Goal: Task Accomplishment & Management: Manage account settings

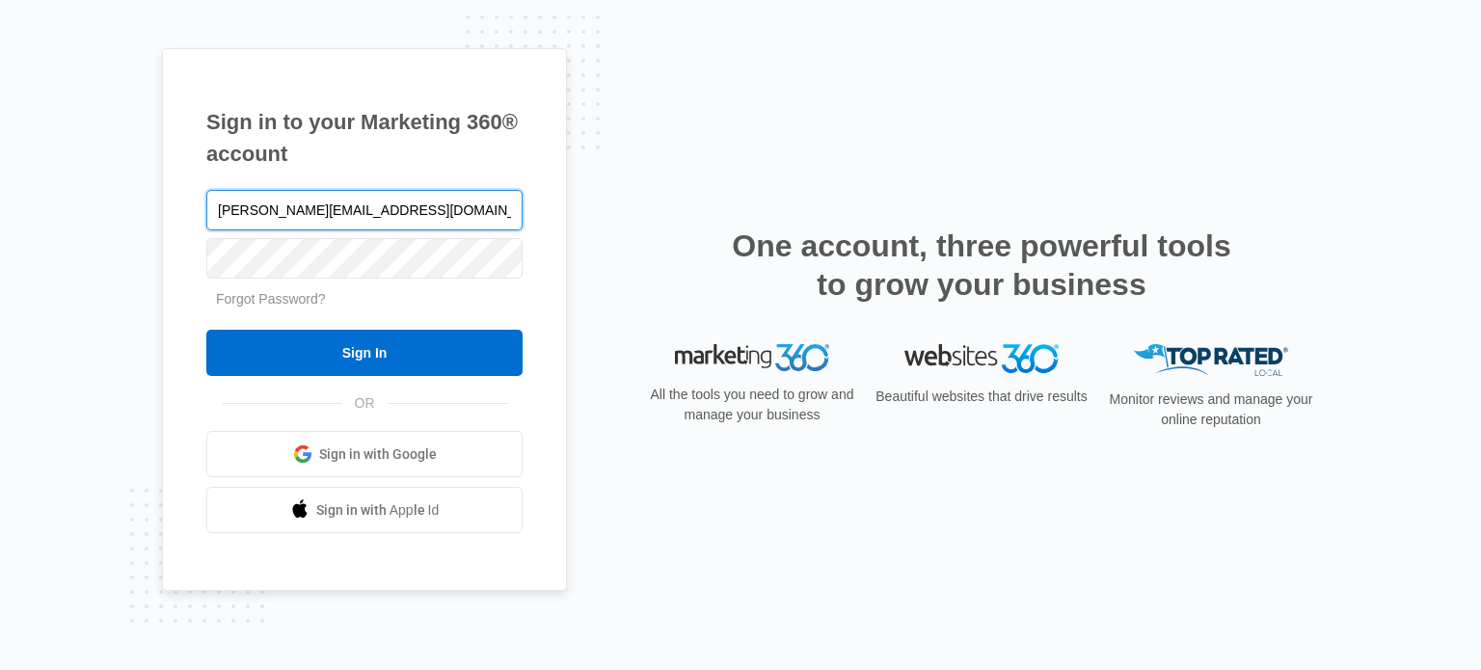
type input "[PERSON_NAME][EMAIL_ADDRESS][DOMAIN_NAME]"
click at [206, 330] on input "Sign In" at bounding box center [364, 353] width 316 height 46
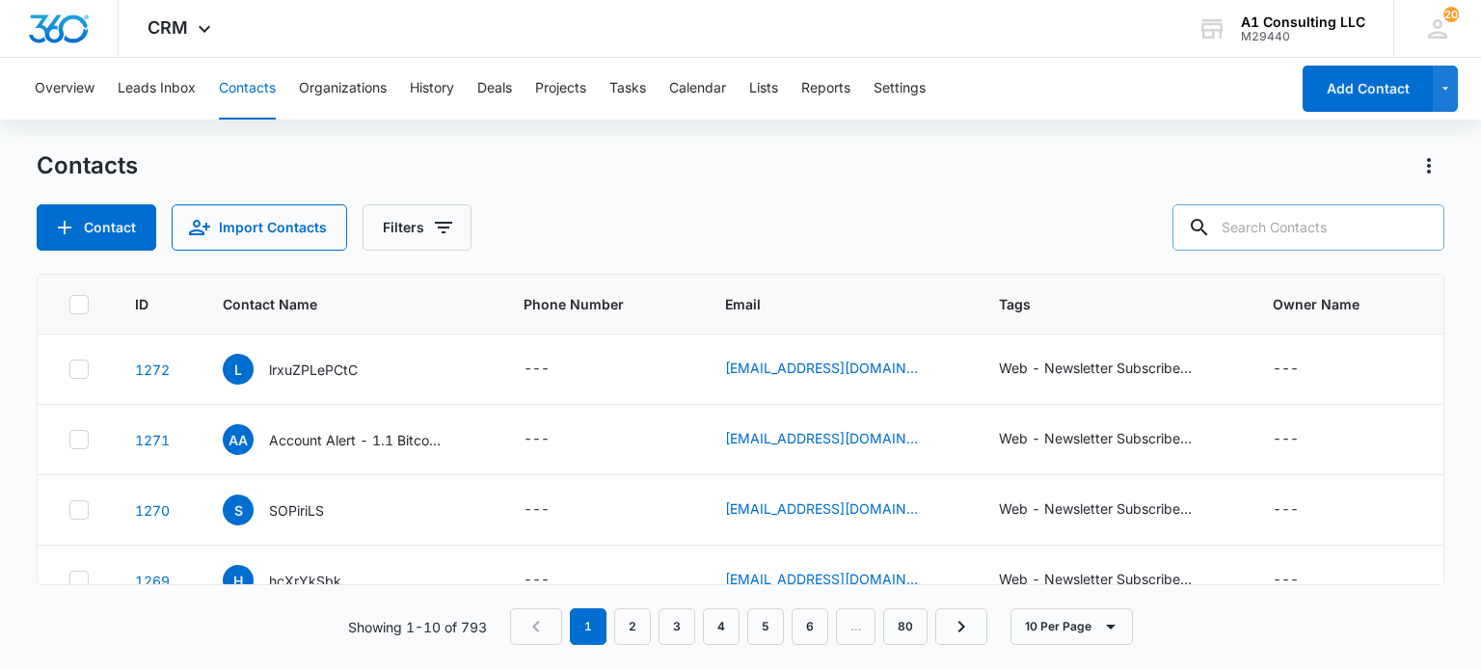
click at [1289, 243] on input "text" at bounding box center [1308, 227] width 272 height 46
type input "luxury"
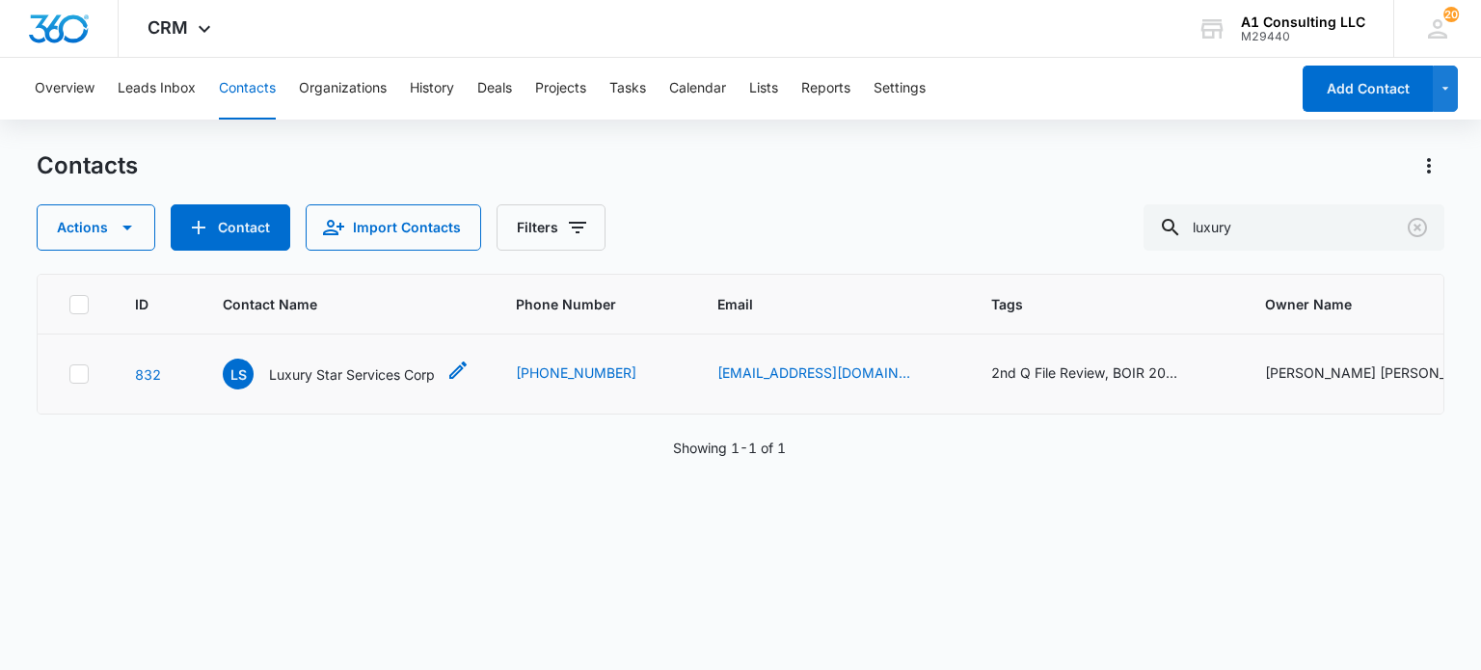
click at [343, 377] on p "Luxury Star Services Corp" at bounding box center [352, 374] width 166 height 20
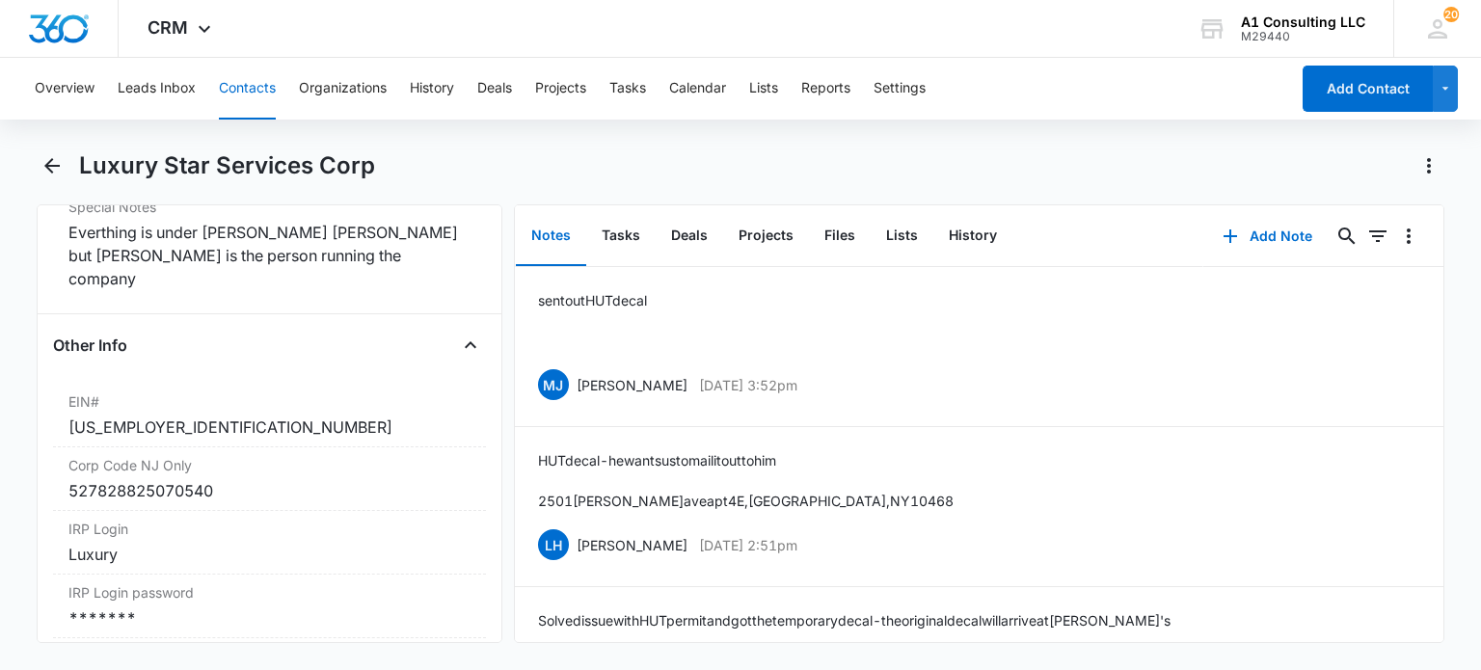
scroll to position [2603, 0]
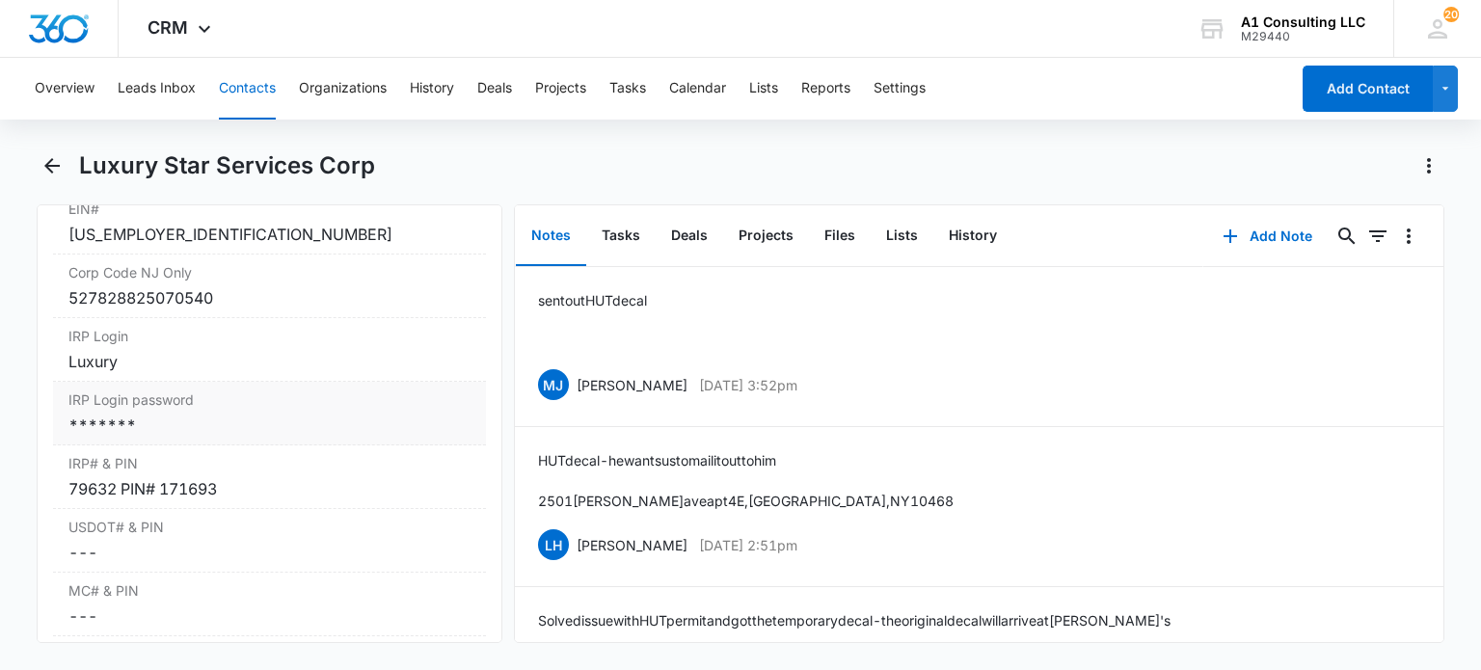
click at [154, 445] on div "IRP Login password Cancel Save Changes *******" at bounding box center [269, 414] width 432 height 64
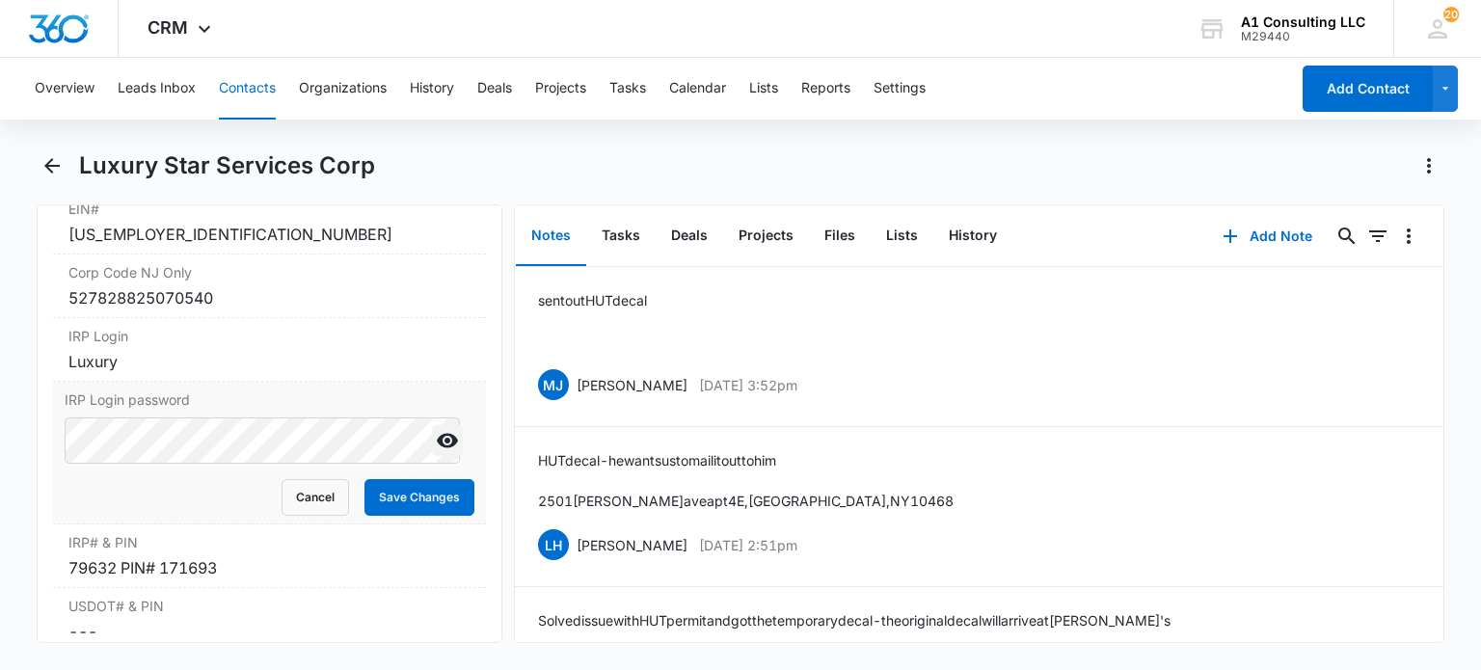
click at [437, 448] on icon "Show" at bounding box center [447, 441] width 21 height 14
drag, startPoint x: 278, startPoint y: 520, endPoint x: 752, endPoint y: 101, distance: 632.5
click at [282, 516] on button "Cancel" at bounding box center [315, 497] width 67 height 37
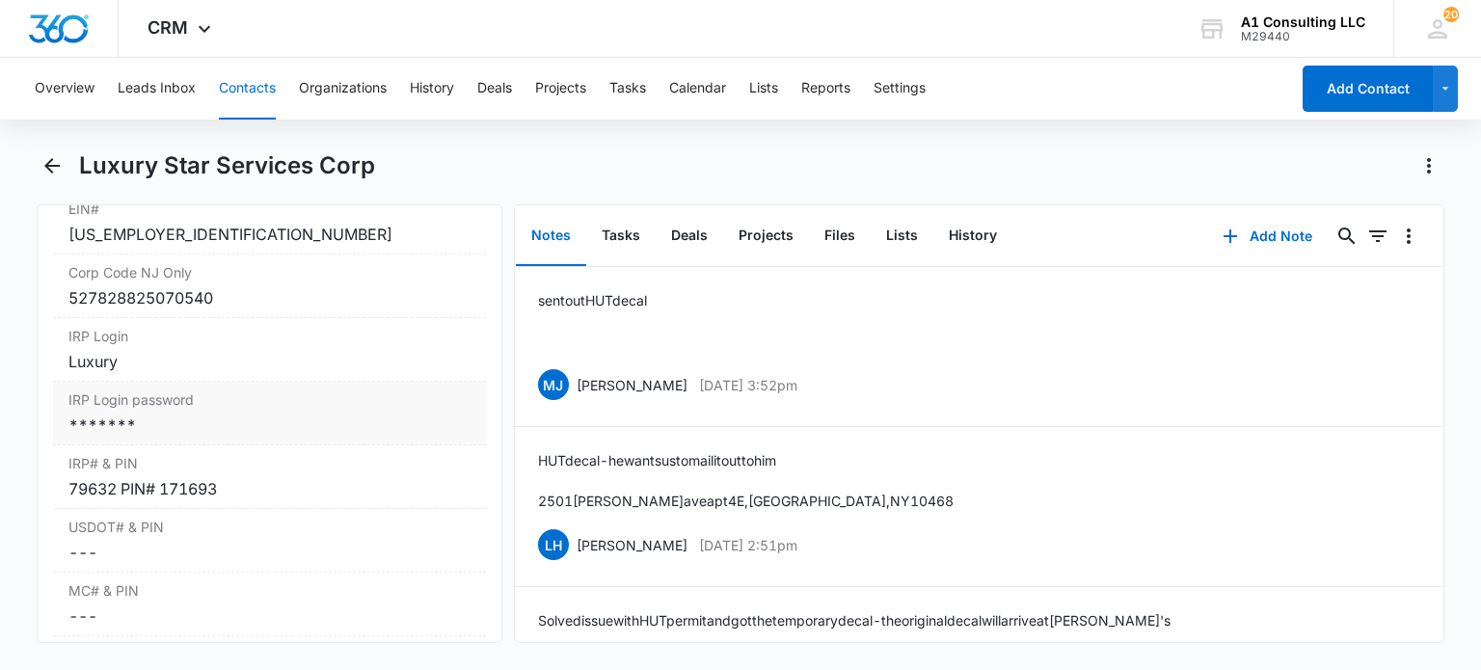
drag, startPoint x: 185, startPoint y: 429, endPoint x: 208, endPoint y: 431, distance: 23.2
click at [185, 430] on div "*******" at bounding box center [268, 425] width 401 height 23
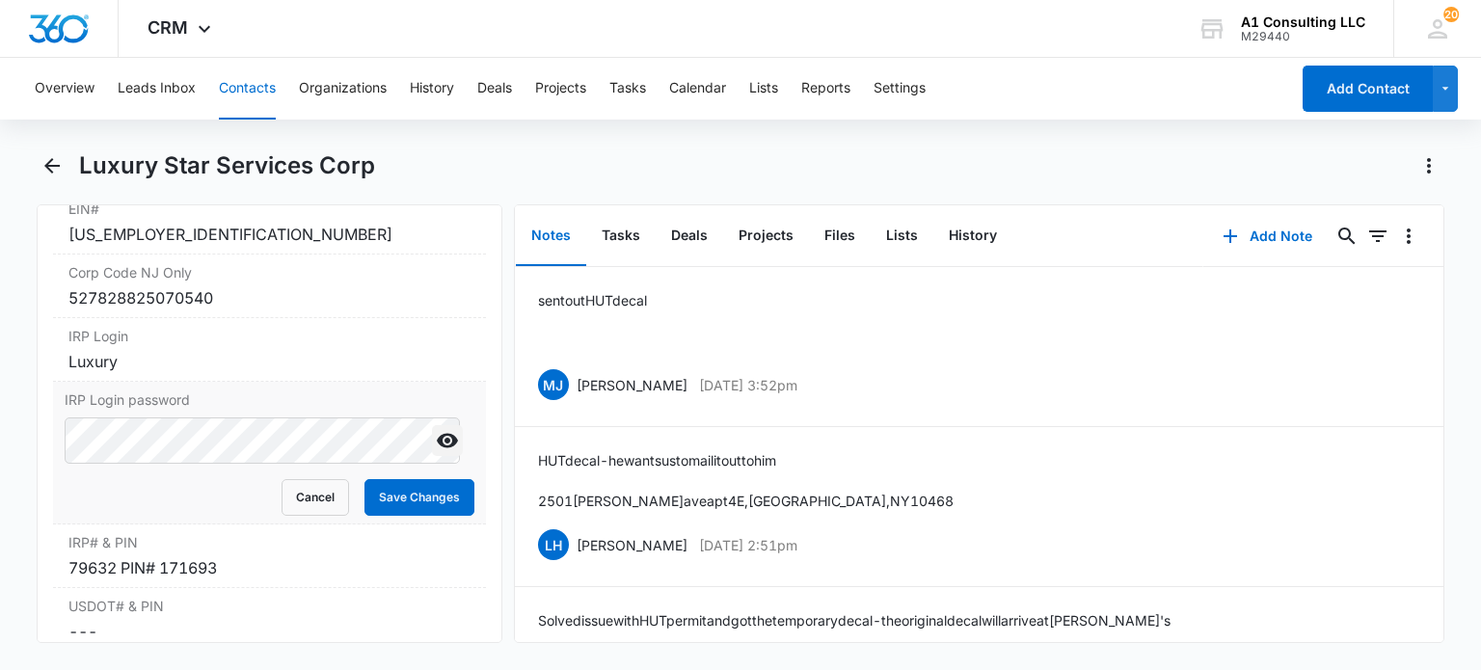
click at [437, 448] on icon "Show" at bounding box center [447, 441] width 21 height 14
click at [18, 460] on main "Luxury Star Services Corp Remove LS Luxury Star Services Corp Contact Info Name…" at bounding box center [740, 408] width 1481 height 516
drag, startPoint x: 429, startPoint y: 507, endPoint x: 478, endPoint y: 429, distance: 92.3
click at [430, 507] on button "Save Changes" at bounding box center [419, 497] width 110 height 37
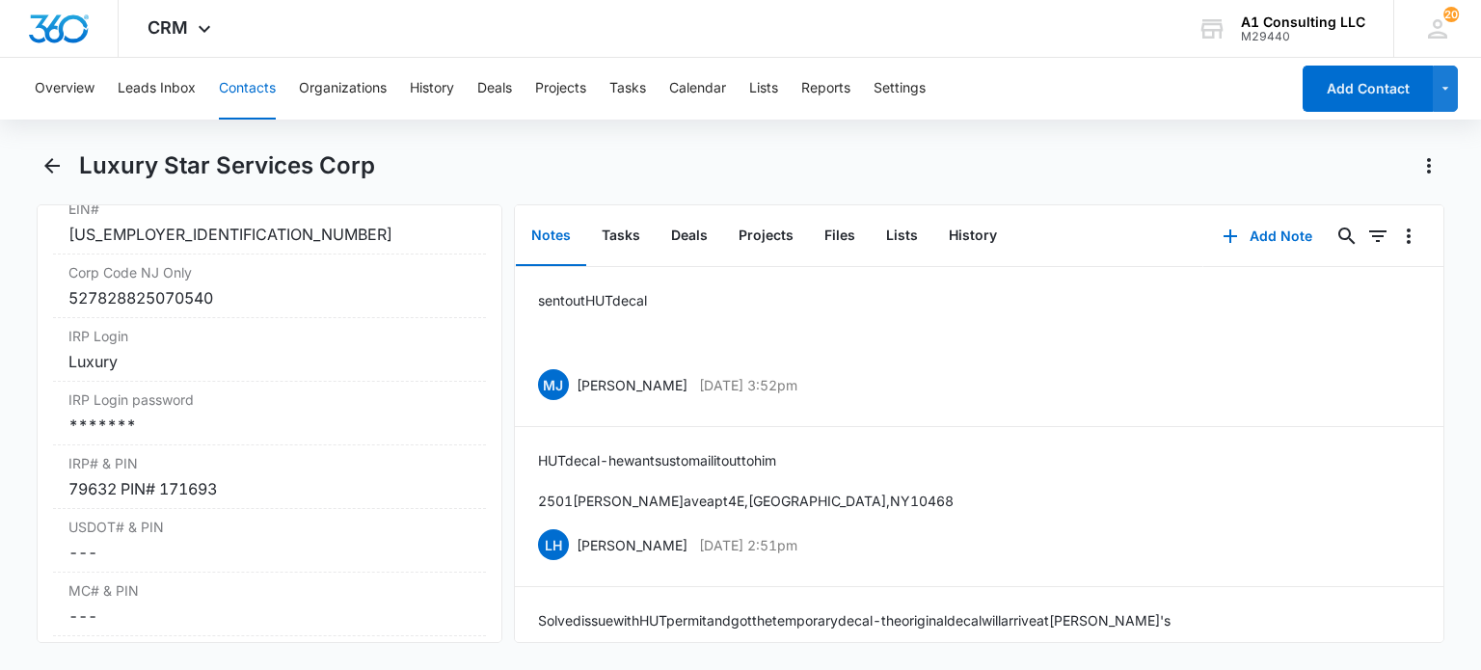
click at [251, 92] on button "Contacts" at bounding box center [247, 89] width 57 height 62
